Goal: Transaction & Acquisition: Purchase product/service

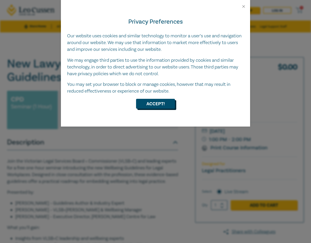
click at [150, 107] on button "Accept!" at bounding box center [155, 104] width 39 height 10
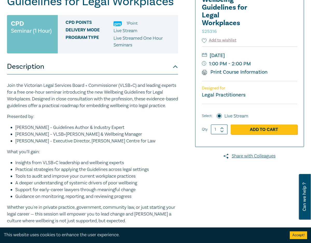
scroll to position [76, 0]
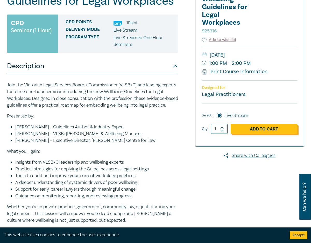
click at [281, 130] on link "Add to Cart" at bounding box center [264, 129] width 67 height 10
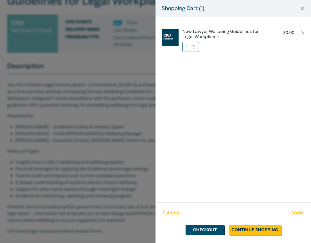
click at [268, 229] on link "Continue Shopping" at bounding box center [255, 230] width 52 height 10
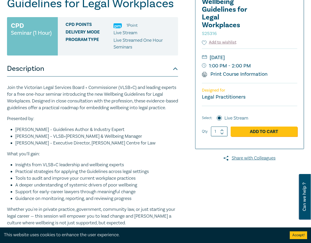
scroll to position [76, 0]
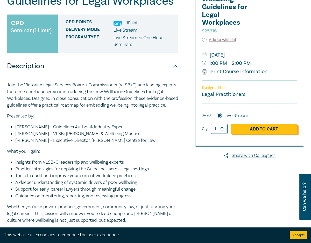
click at [273, 133] on link "Add to Cart" at bounding box center [264, 129] width 67 height 10
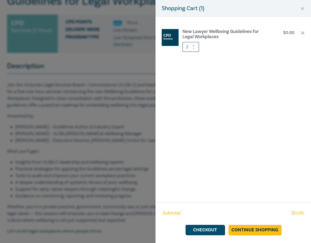
click at [194, 47] on span at bounding box center [194, 48] width 4 height 3
click at [198, 231] on link "Checkout" at bounding box center [205, 230] width 39 height 10
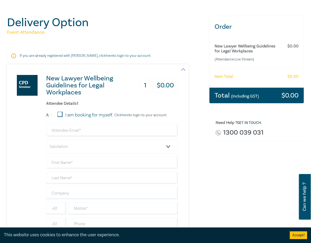
scroll to position [41, 0]
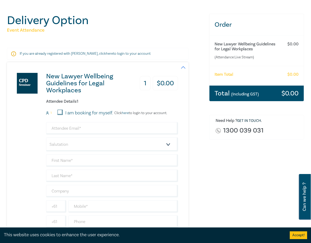
click at [62, 113] on input "I am booking for myself." at bounding box center [60, 112] width 5 height 5
checkbox input "true"
click at [88, 132] on input "email" at bounding box center [112, 128] width 132 height 12
click at [202, 181] on div "New Lawyer Wellbeing Guidelines for Legal Workplaces 1 $ 0.00 Attendee Details …" at bounding box center [105, 151] width 196 height 178
click at [72, 129] on input "email" at bounding box center [112, 128] width 132 height 12
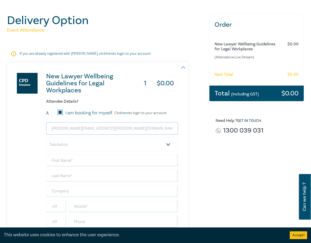
type input "emilia.teti@tnvlawyers.com.au"
click at [168, 144] on select "Salutation Mr. Mrs. Ms. Miss Dr. Prof. Other" at bounding box center [112, 144] width 132 height 14
select select "Ms."
click at [66, 162] on input "text" at bounding box center [112, 160] width 132 height 12
type input "Emilia"
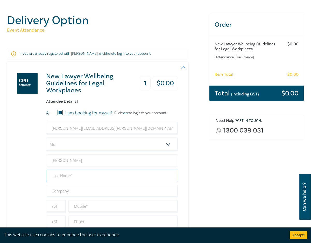
type input "Teti"
type input "ACN 604 495 187 PTY LTD"
type input "0430366903"
type input "Australia"
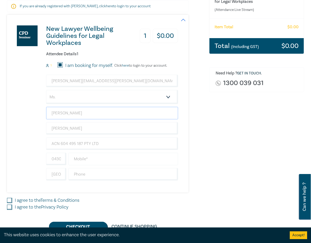
scroll to position [90, 0]
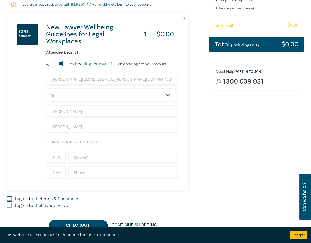
click at [105, 143] on input "ACN 604 495 187 PTY LTD" at bounding box center [112, 142] width 132 height 12
type input "A"
click at [188, 159] on div "New Lawyer Wellbeing Guidelines for Legal Workplaces 1 $ 0.00 Attendee Details …" at bounding box center [97, 102] width 181 height 178
click at [85, 141] on input "text" at bounding box center [112, 142] width 132 height 12
type input "TNV Lawyers"
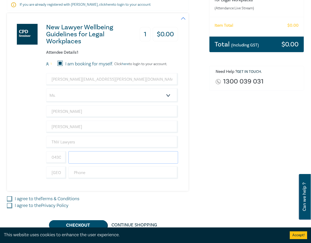
click at [96, 158] on input "text" at bounding box center [123, 157] width 110 height 12
type input "666903"
click at [97, 173] on input "text" at bounding box center [123, 172] width 110 height 12
type input "0"
click at [118, 158] on input "666903" at bounding box center [123, 157] width 110 height 12
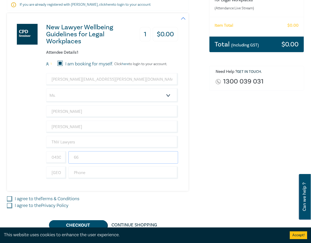
type input "6"
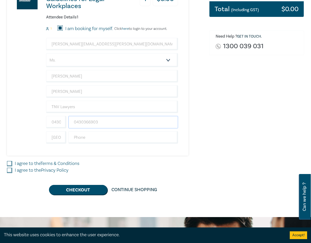
scroll to position [127, 0]
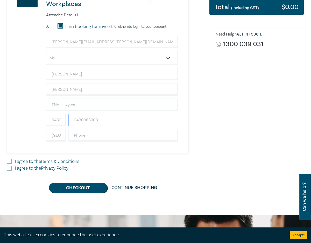
type input "0430366903"
click at [11, 162] on input "I agree to the Terms & Conditions" at bounding box center [9, 161] width 5 height 5
checkbox input "true"
click at [13, 169] on div "I agree to the Privacy Policy" at bounding box center [105, 168] width 196 height 7
click at [9, 169] on input "I agree to the Privacy Policy" at bounding box center [9, 168] width 5 height 5
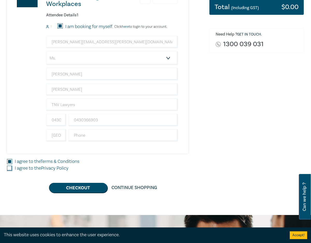
checkbox input "true"
click at [76, 190] on button "Checkout" at bounding box center [78, 188] width 58 height 10
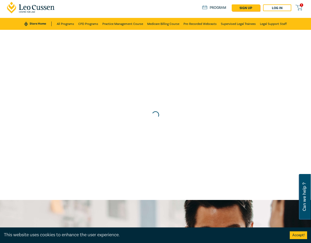
scroll to position [0, 0]
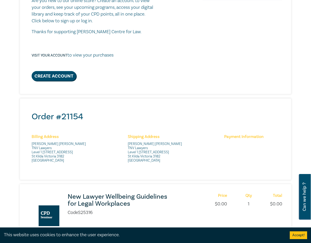
scroll to position [184, 0]
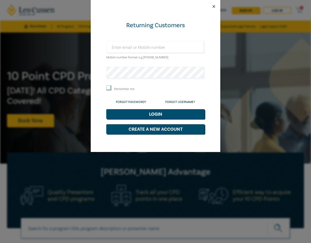
click at [213, 6] on button "Close" at bounding box center [214, 6] width 5 height 5
click at [159, 44] on input "text" at bounding box center [155, 47] width 99 height 12
click at [214, 6] on button "Close" at bounding box center [214, 6] width 5 height 5
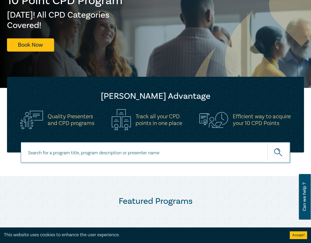
scroll to position [76, 0]
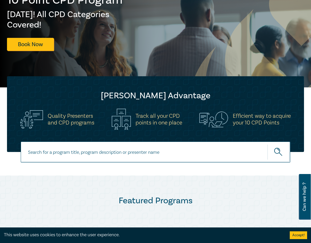
click at [36, 154] on input at bounding box center [156, 152] width 270 height 21
paste input "S25316"
type input "S25316"
click at [276, 152] on icon "submit" at bounding box center [278, 152] width 9 height 9
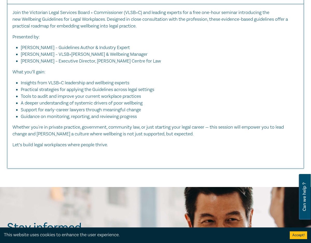
scroll to position [242, 0]
